Goal: Information Seeking & Learning: Learn about a topic

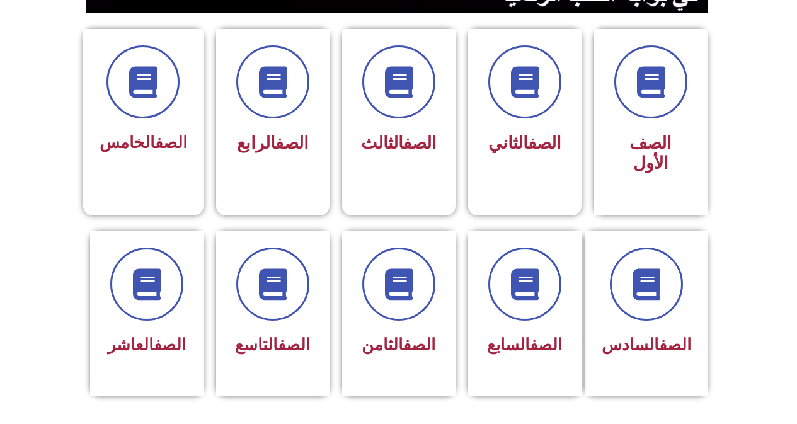
scroll to position [322, 0]
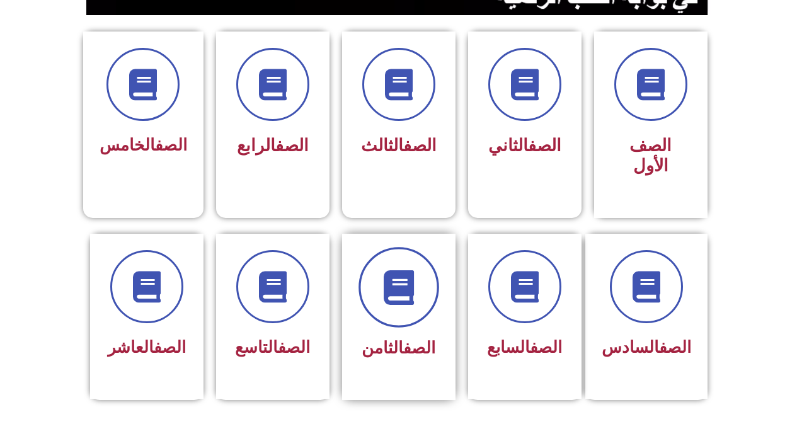
click at [405, 285] on span at bounding box center [398, 287] width 81 height 81
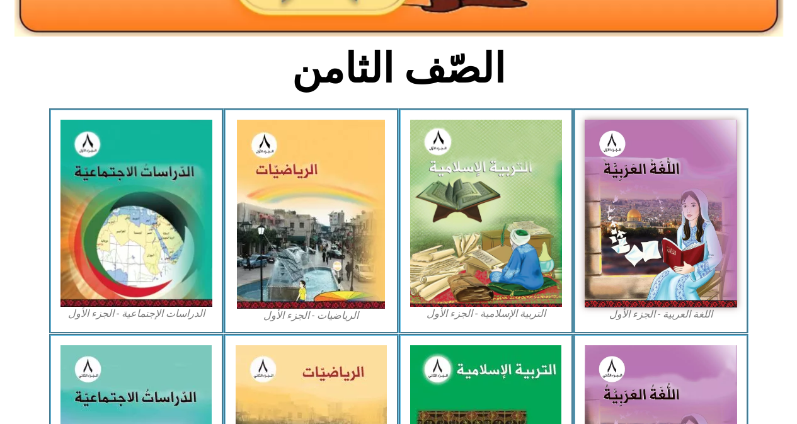
scroll to position [302, 0]
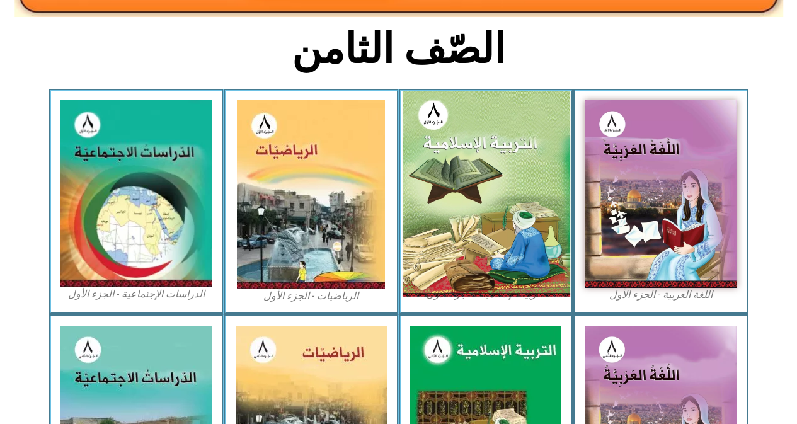
click at [487, 195] on img at bounding box center [486, 194] width 168 height 206
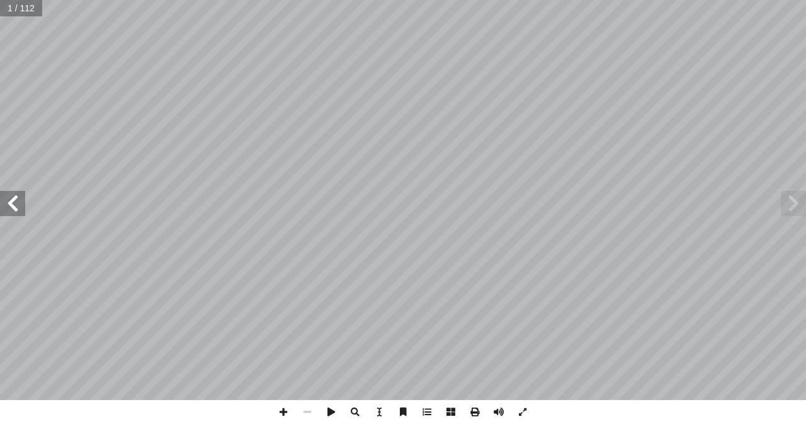
click at [14, 205] on span at bounding box center [12, 203] width 25 height 25
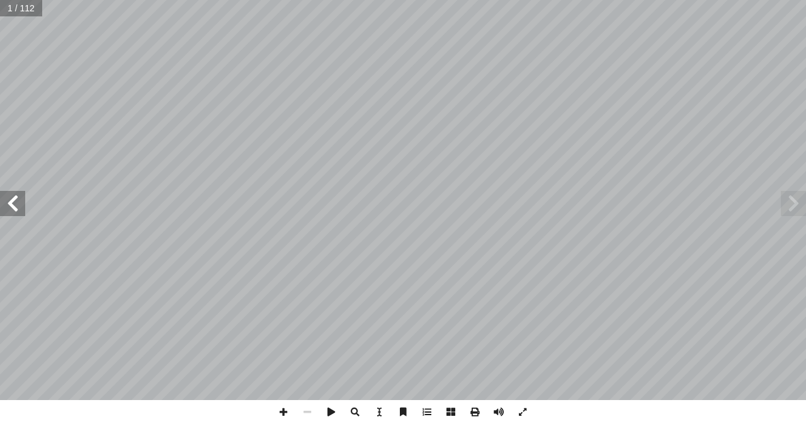
click at [14, 205] on span at bounding box center [12, 203] width 25 height 25
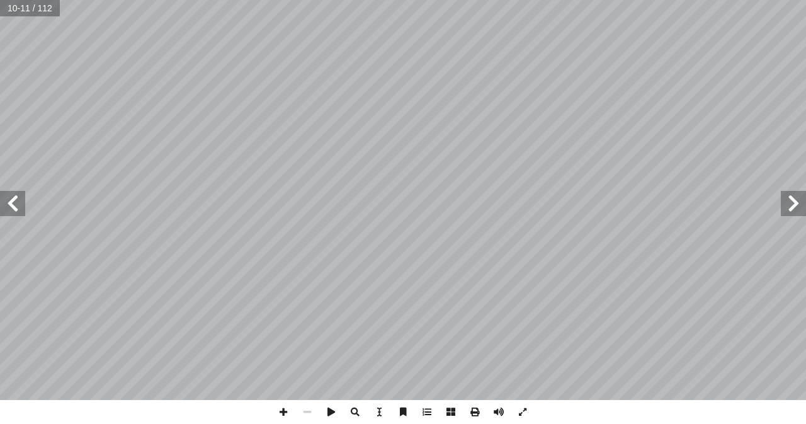
click at [14, 205] on span at bounding box center [12, 203] width 25 height 25
click at [24, 198] on span at bounding box center [12, 203] width 25 height 25
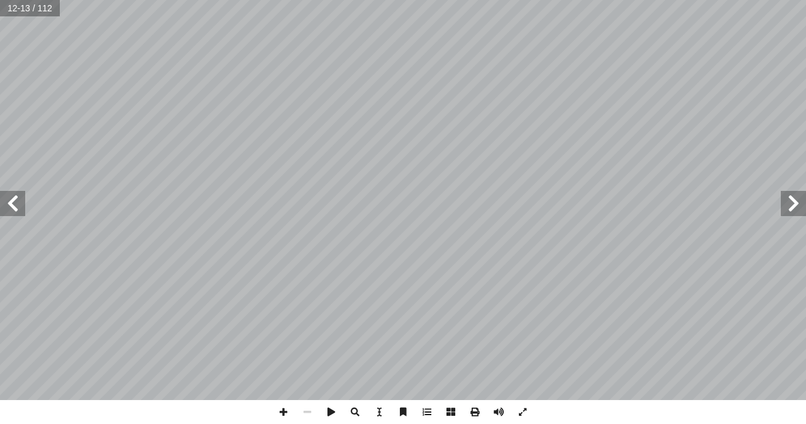
click at [24, 198] on span at bounding box center [12, 203] width 25 height 25
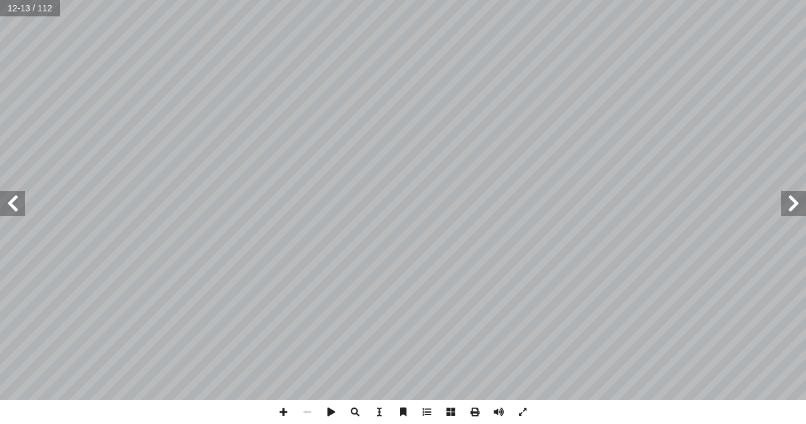
click at [24, 198] on span at bounding box center [12, 203] width 25 height 25
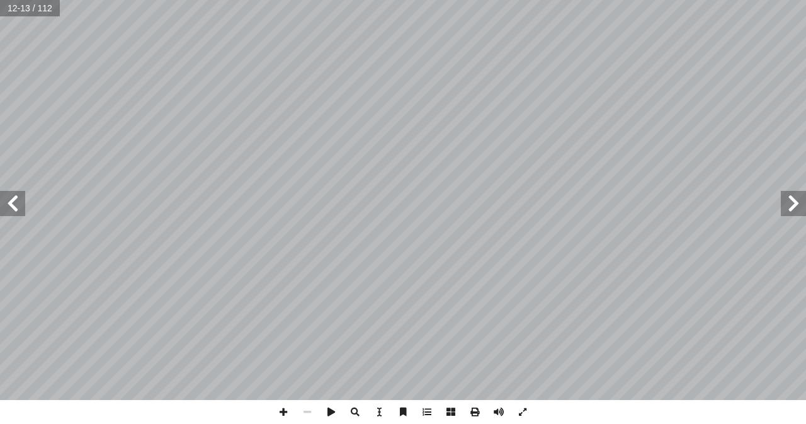
click at [24, 198] on span at bounding box center [12, 203] width 25 height 25
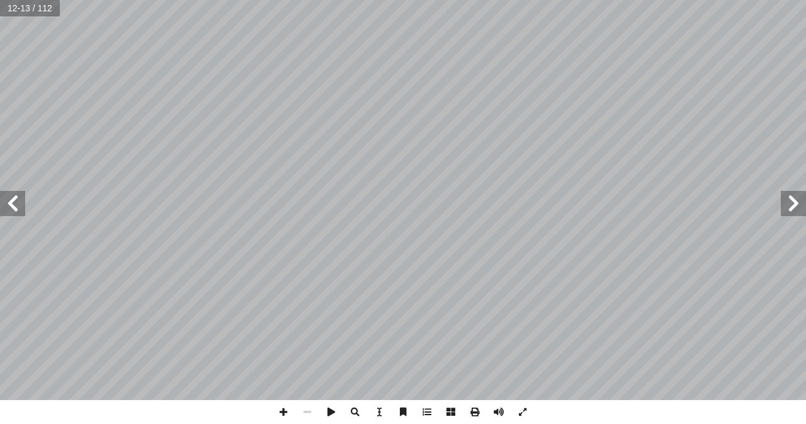
click at [24, 198] on span at bounding box center [12, 203] width 25 height 25
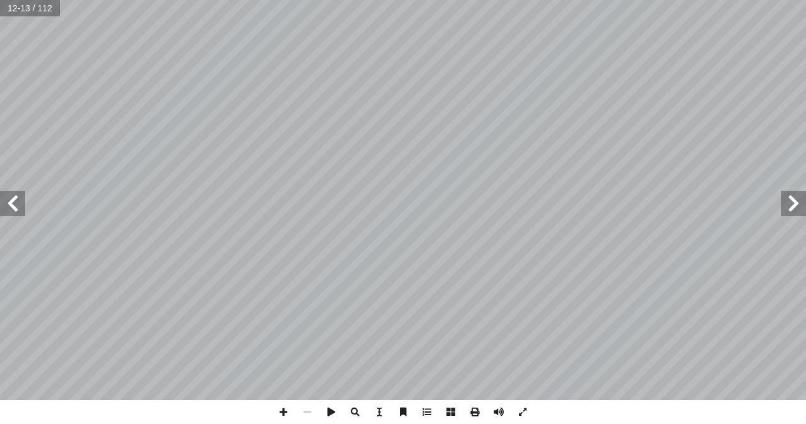
click at [24, 198] on span at bounding box center [12, 203] width 25 height 25
click at [795, 207] on span at bounding box center [793, 203] width 25 height 25
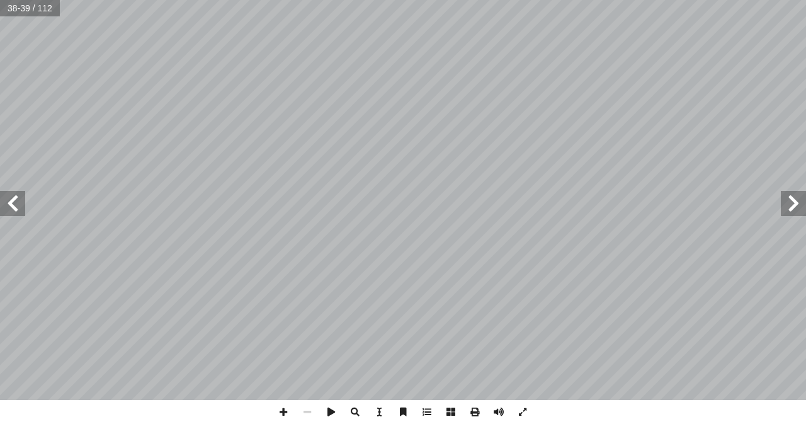
click at [795, 207] on span at bounding box center [793, 203] width 25 height 25
click at [283, 408] on span at bounding box center [284, 412] width 24 height 24
